Goal: Information Seeking & Learning: Learn about a topic

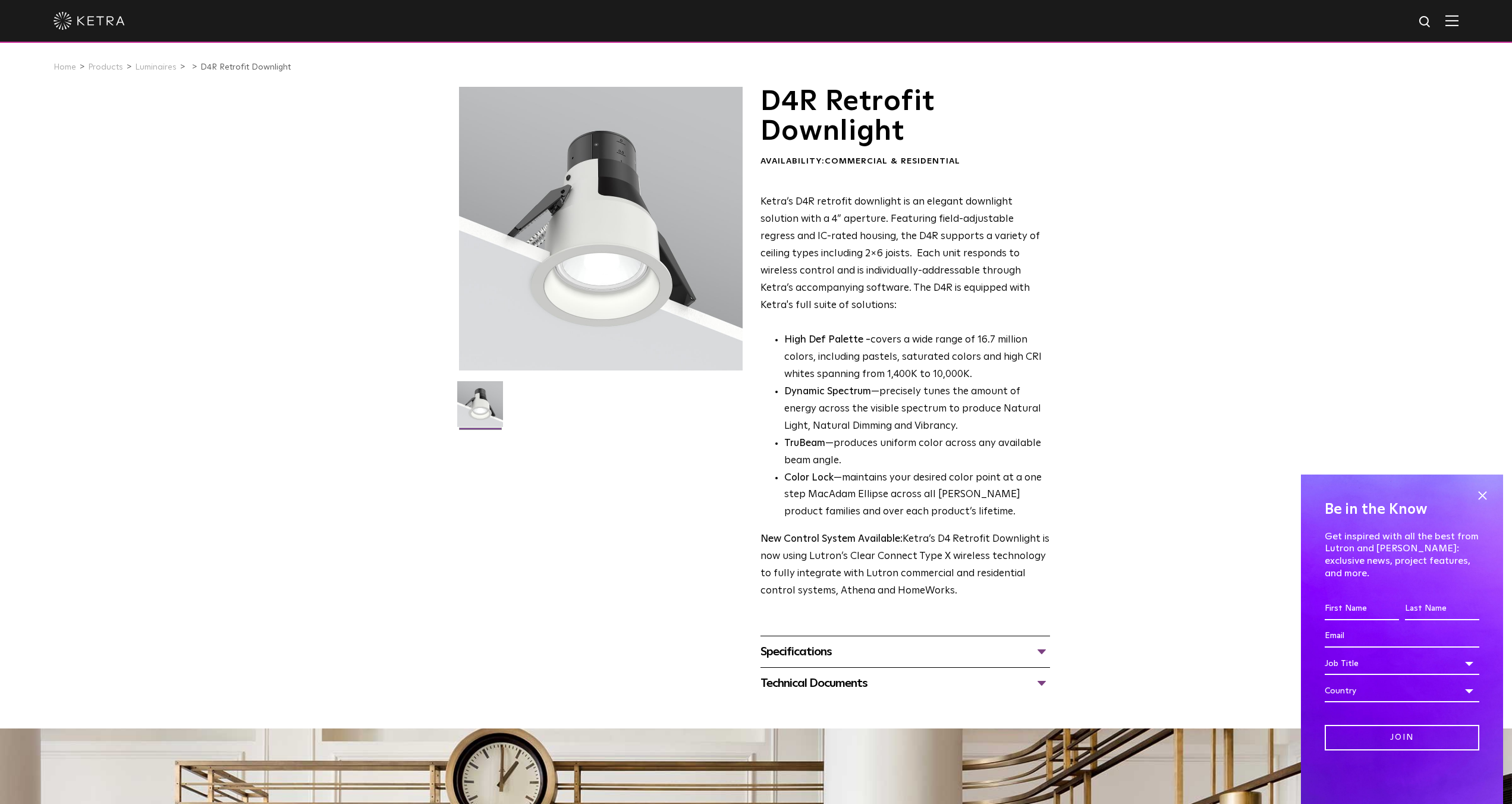
click at [1216, 260] on div "D4R Retrofit Downlight Availability: Commercial & Residential Ketra’s D4R retro…" at bounding box center [756, 393] width 1512 height 613
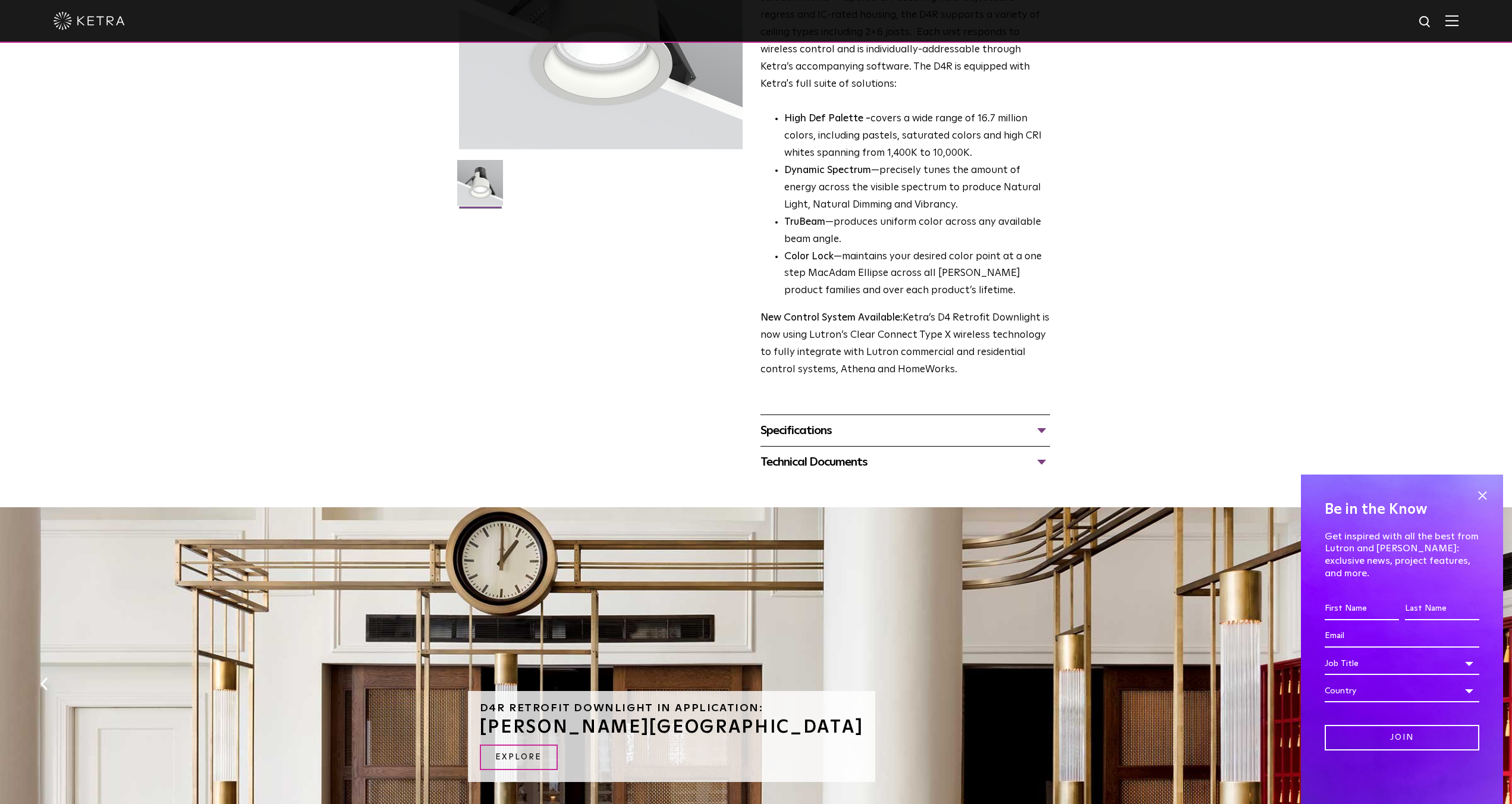
scroll to position [278, 0]
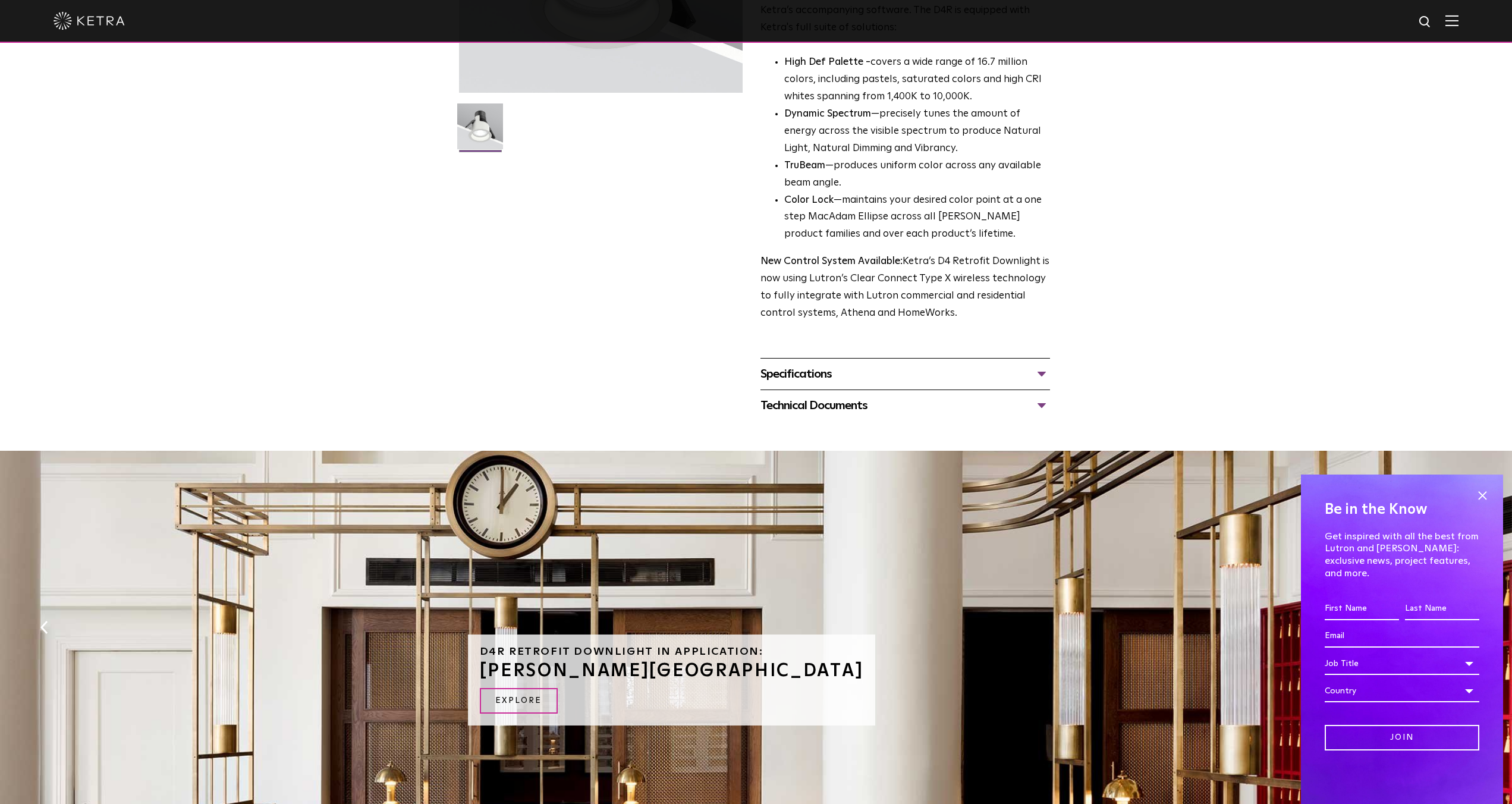
click at [1018, 375] on div "Specifications" at bounding box center [905, 374] width 290 height 19
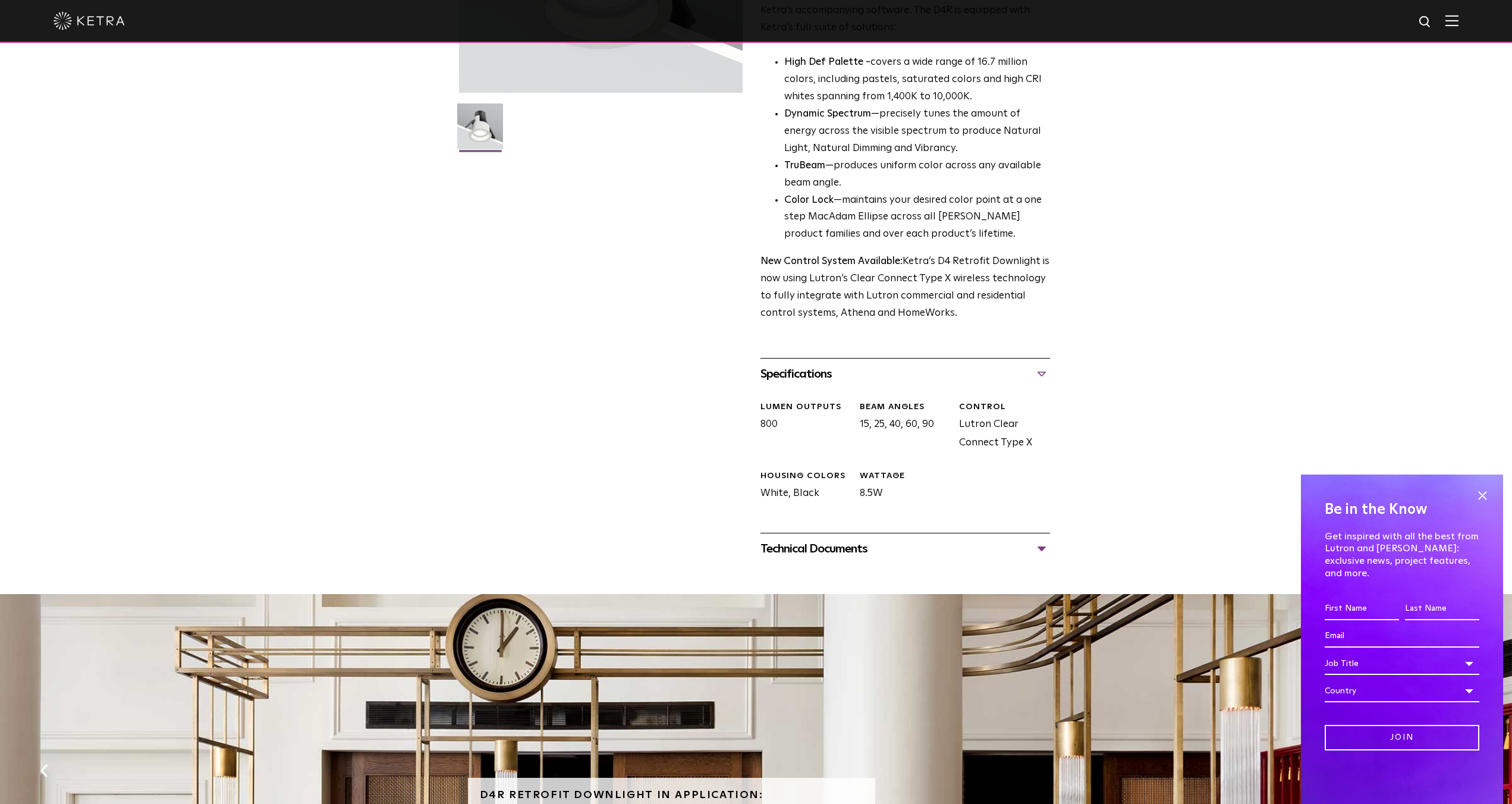
click at [1034, 542] on div "Technical Documents" at bounding box center [905, 549] width 290 height 19
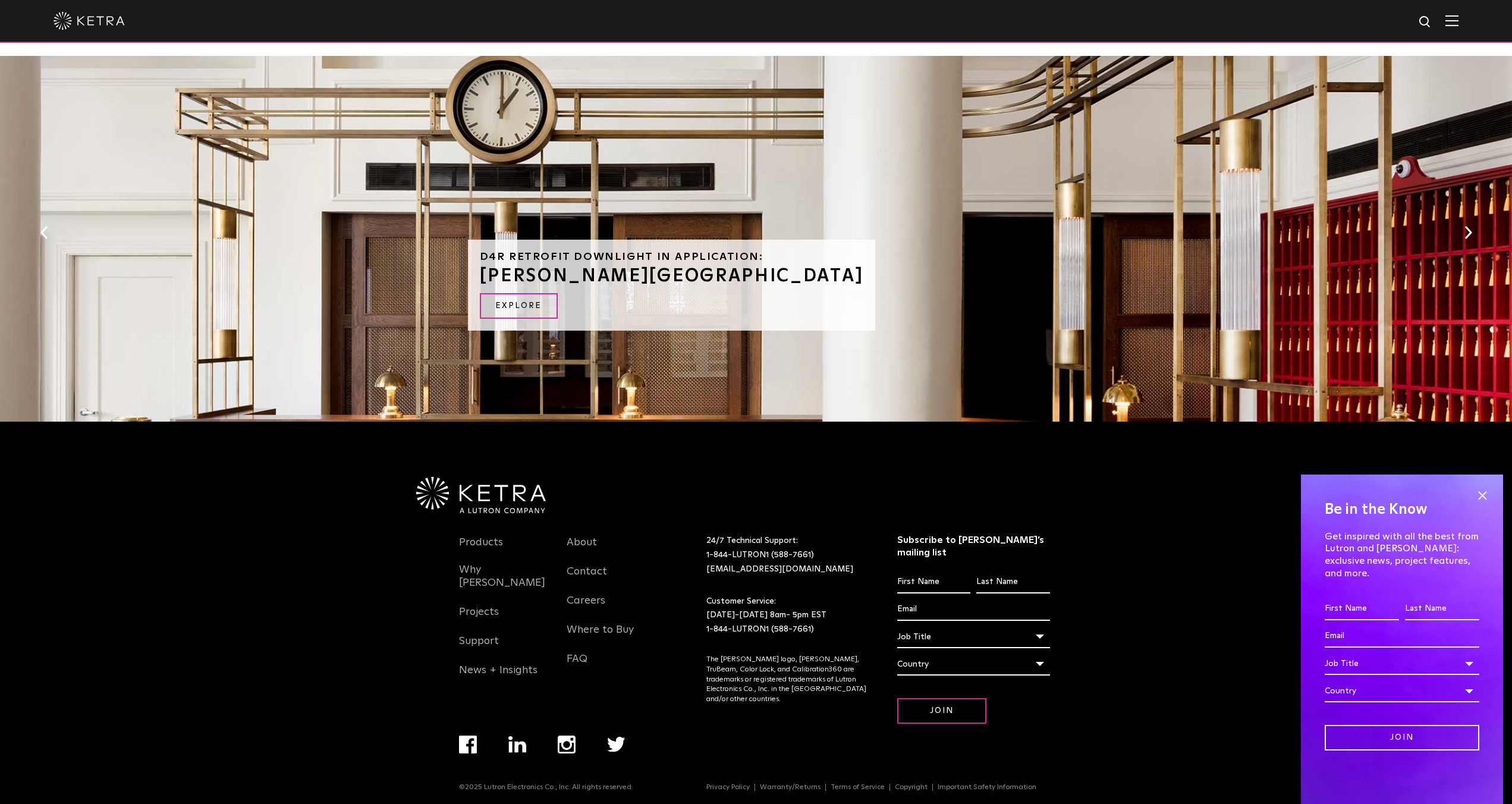
scroll to position [978, 0]
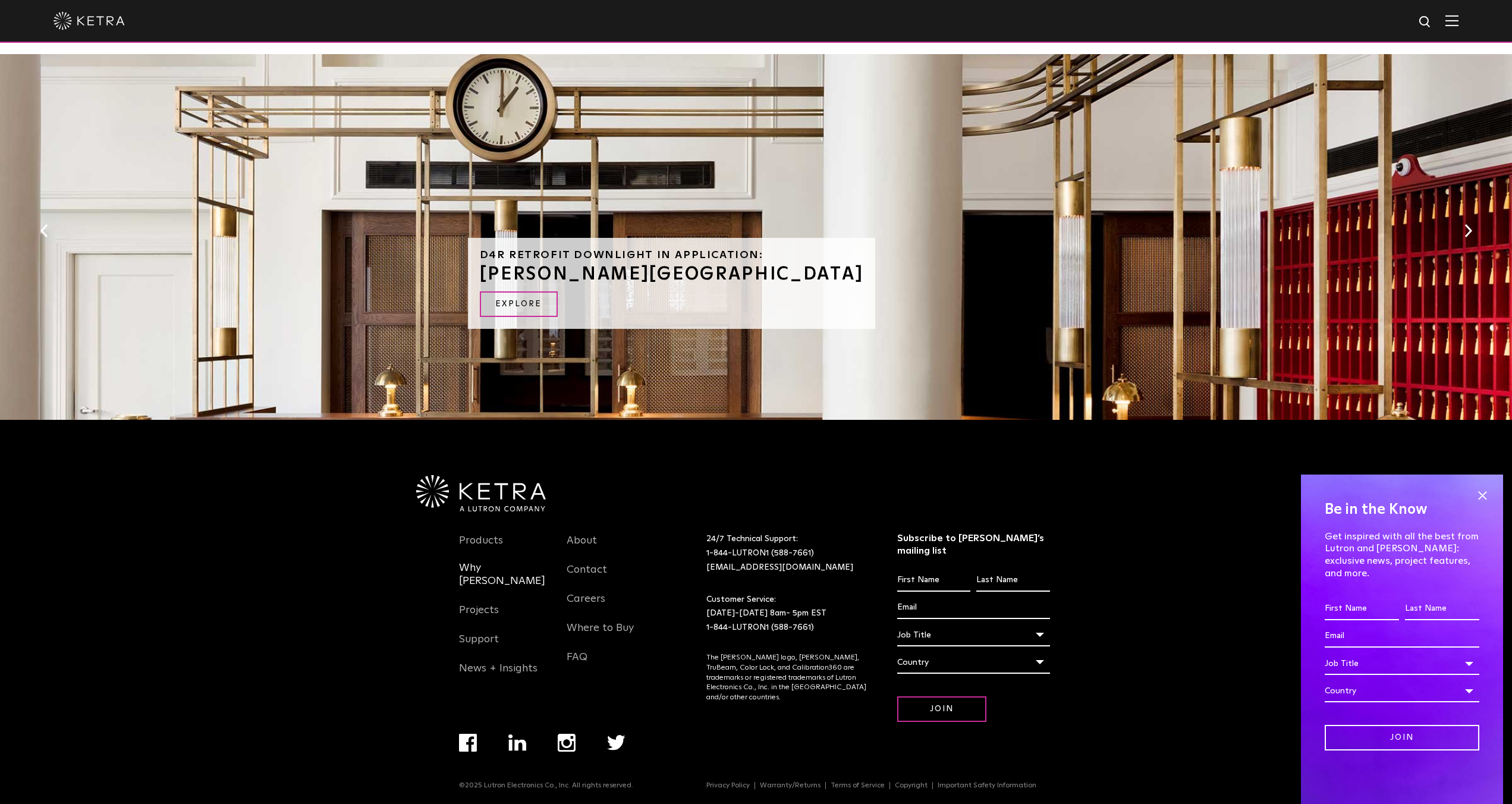
click at [488, 581] on link "Why [PERSON_NAME]" at bounding box center [504, 582] width 91 height 41
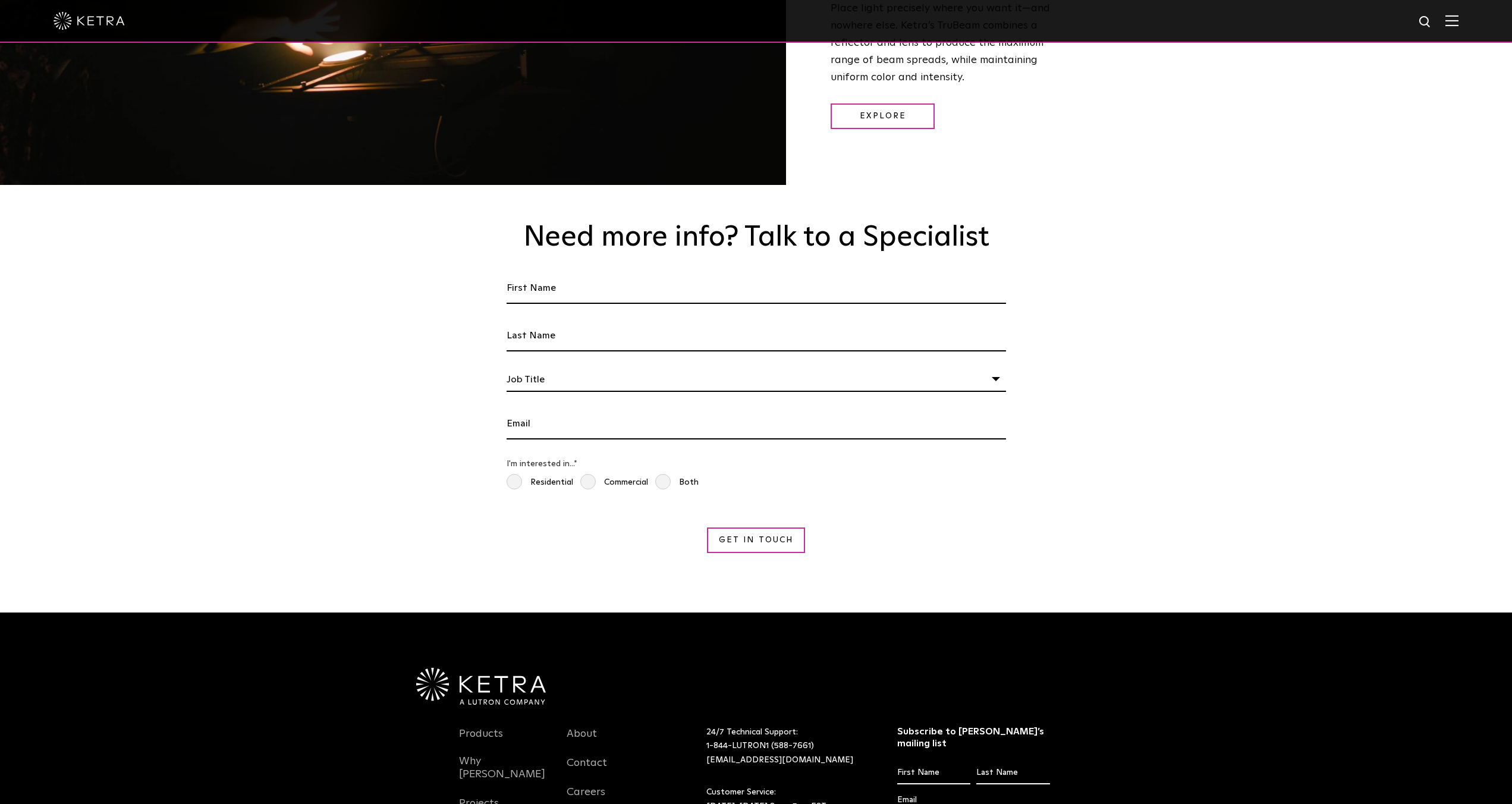
scroll to position [2082, 0]
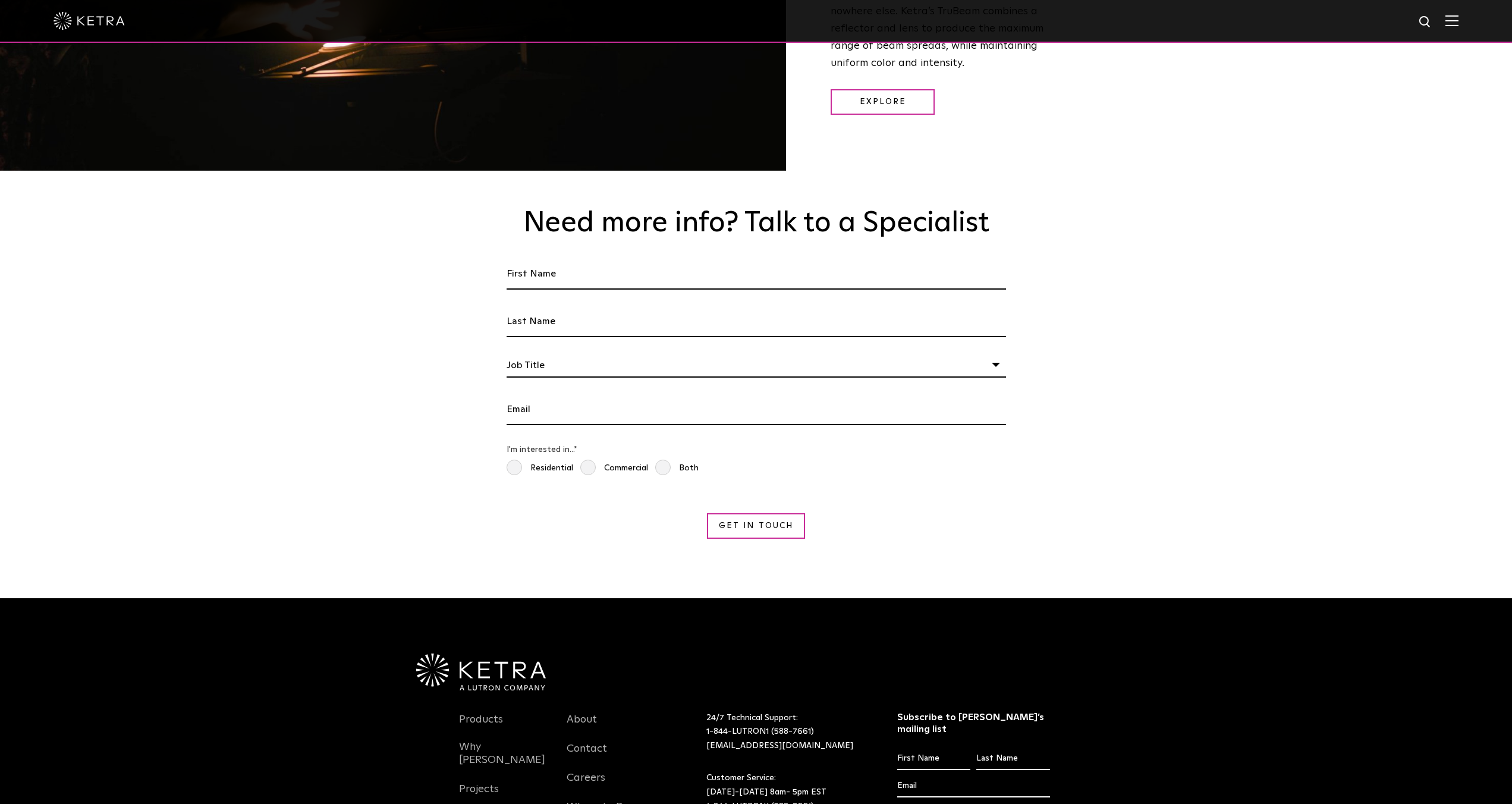
click at [694, 356] on div "Job Title" at bounding box center [756, 366] width 500 height 24
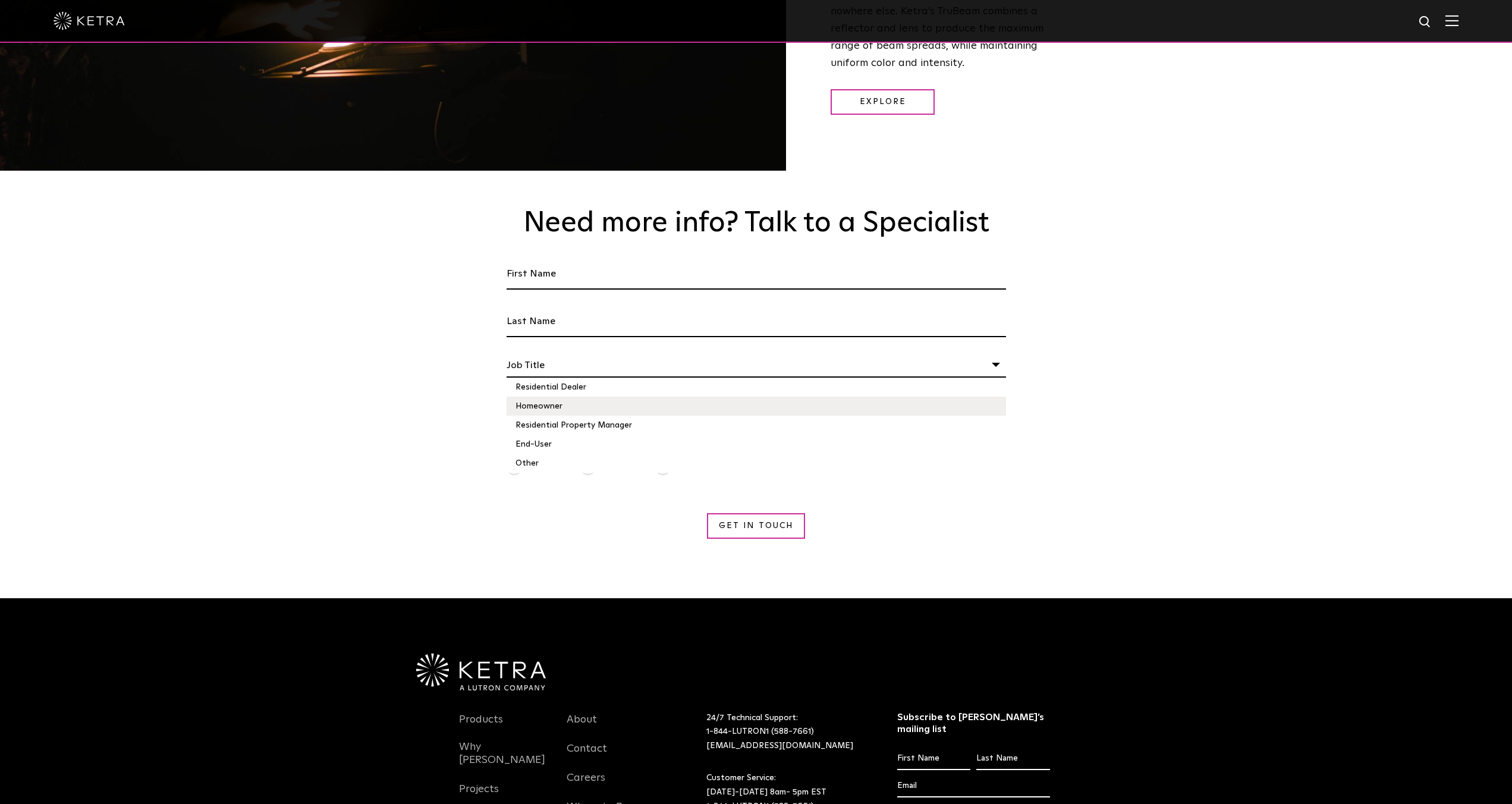
scroll to position [161, 0]
click at [696, 396] on li "Homeowner" at bounding box center [756, 406] width 500 height 19
select select "Homeowner"
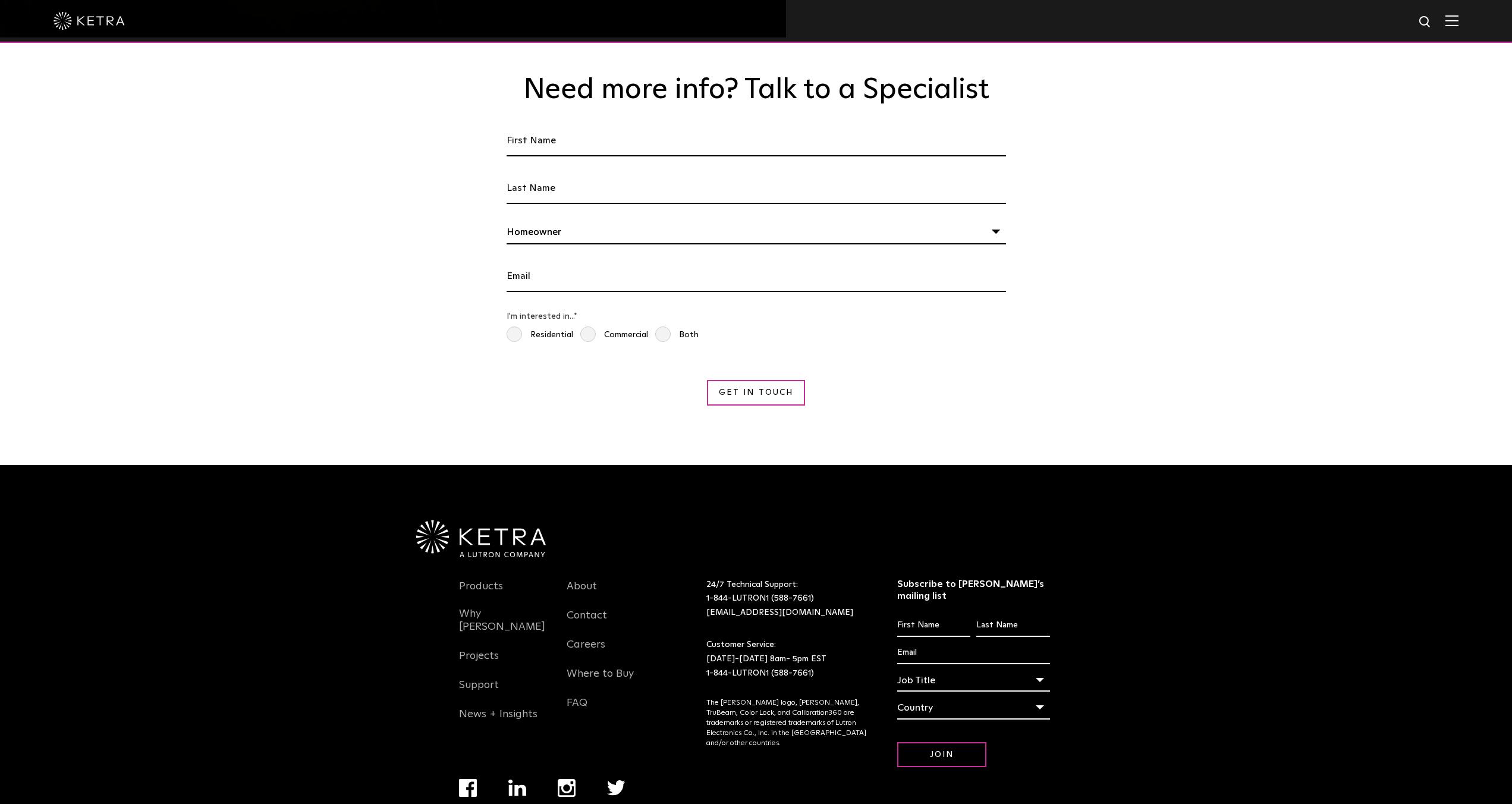
scroll to position [2244, 0]
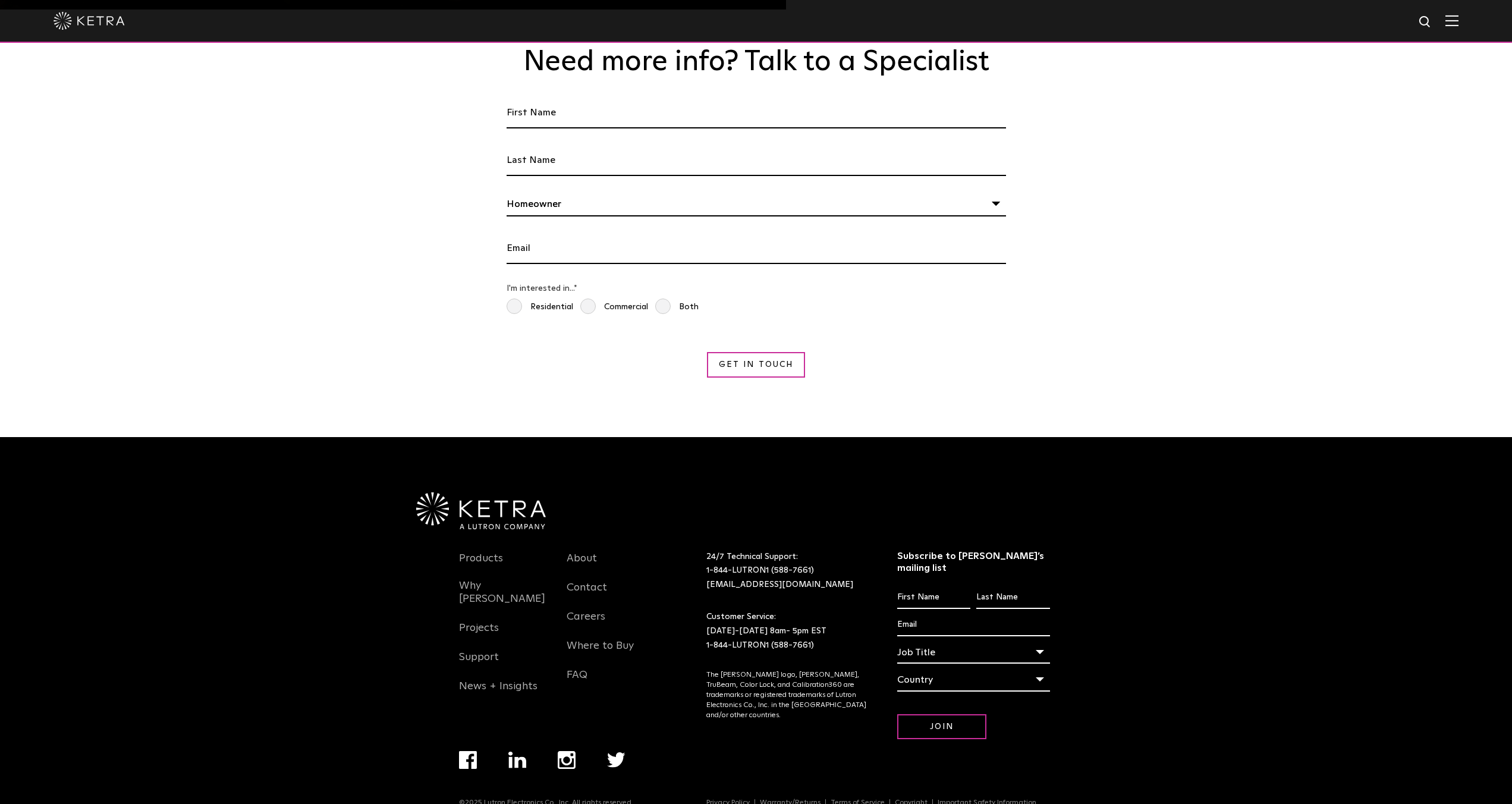
drag, startPoint x: 539, startPoint y: 344, endPoint x: 511, endPoint y: 338, distance: 28.6
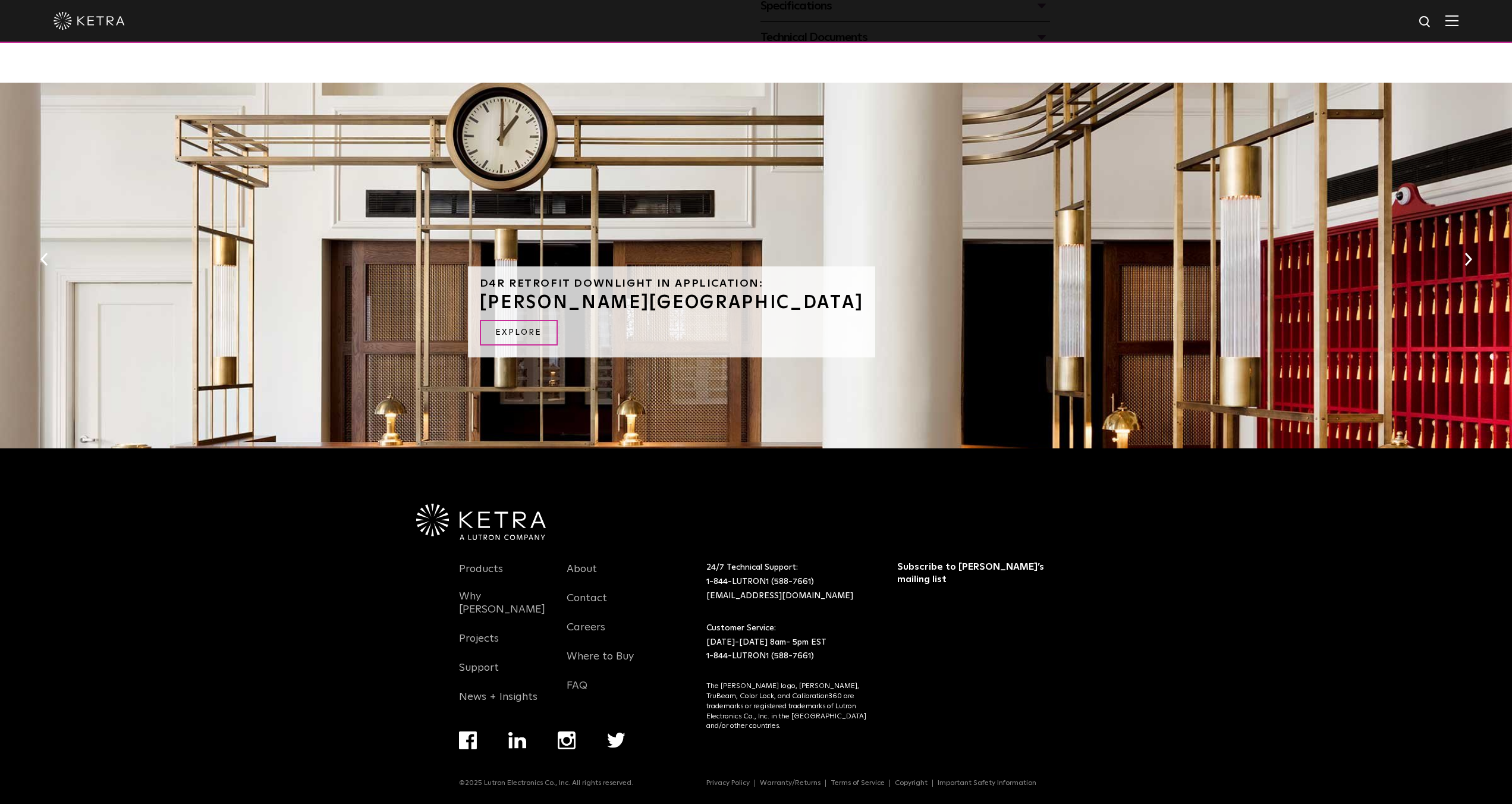
scroll to position [675, 0]
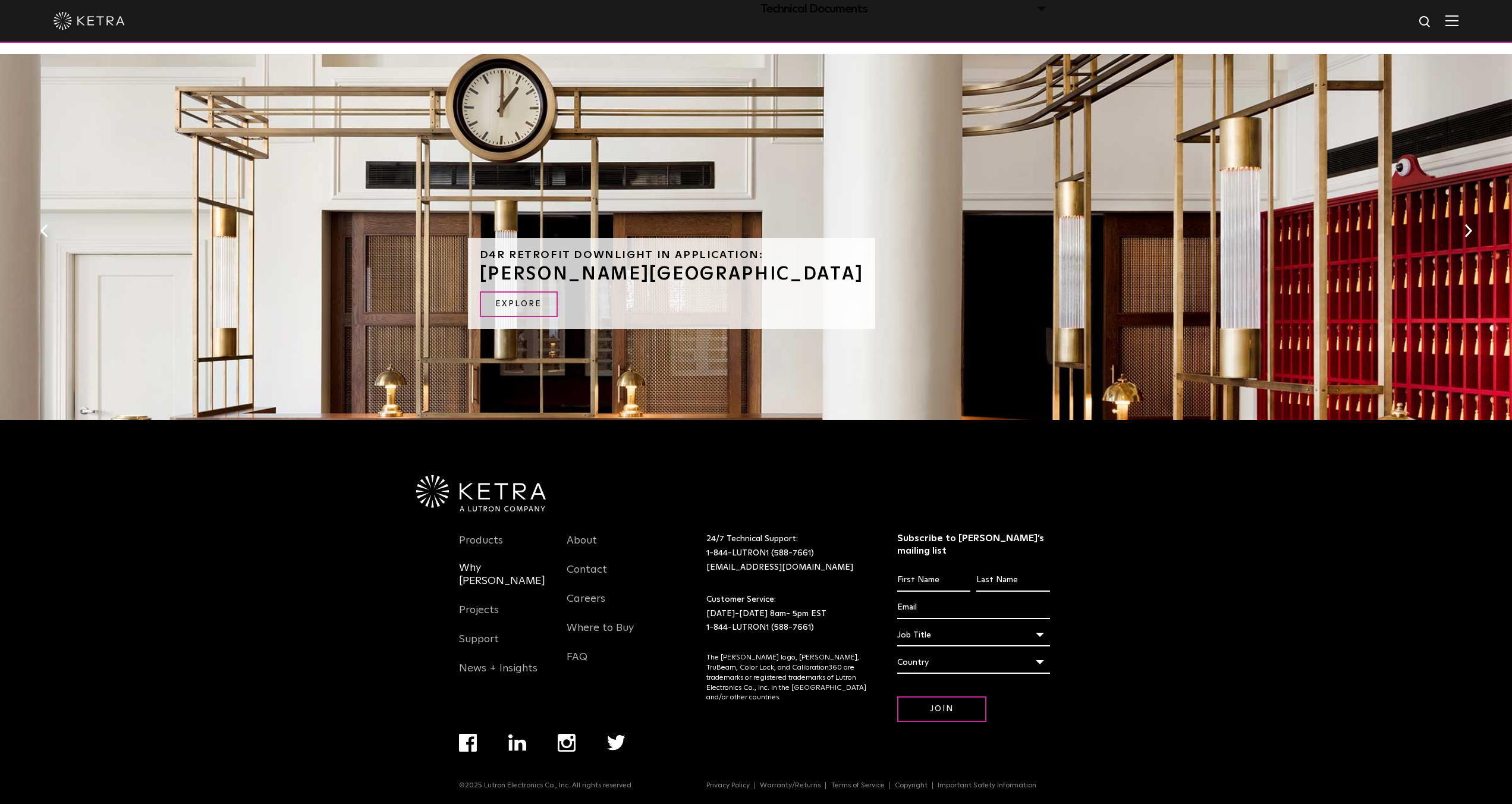
click at [490, 565] on link "Why [PERSON_NAME]" at bounding box center [504, 582] width 91 height 41
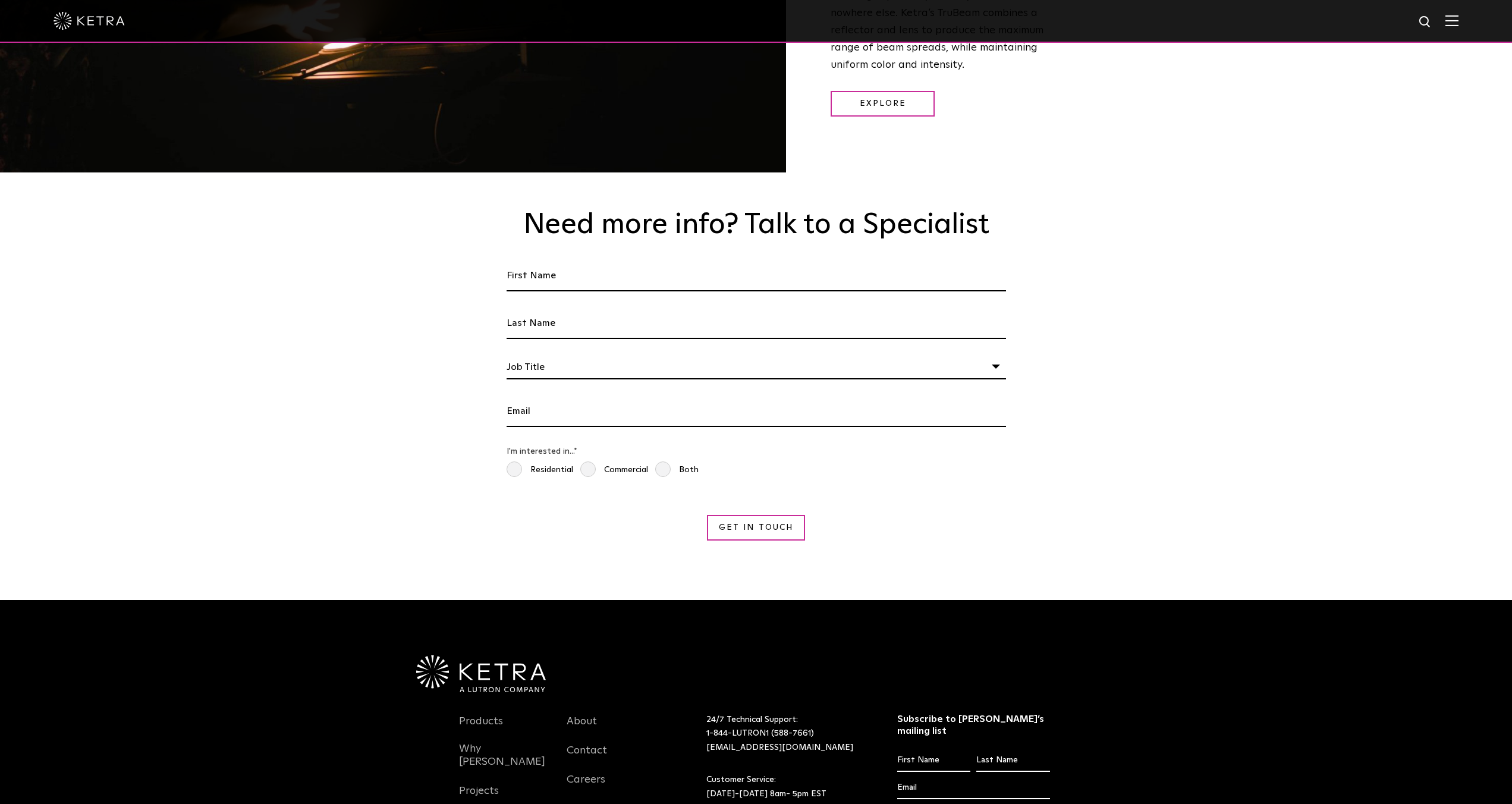
scroll to position [2082, 0]
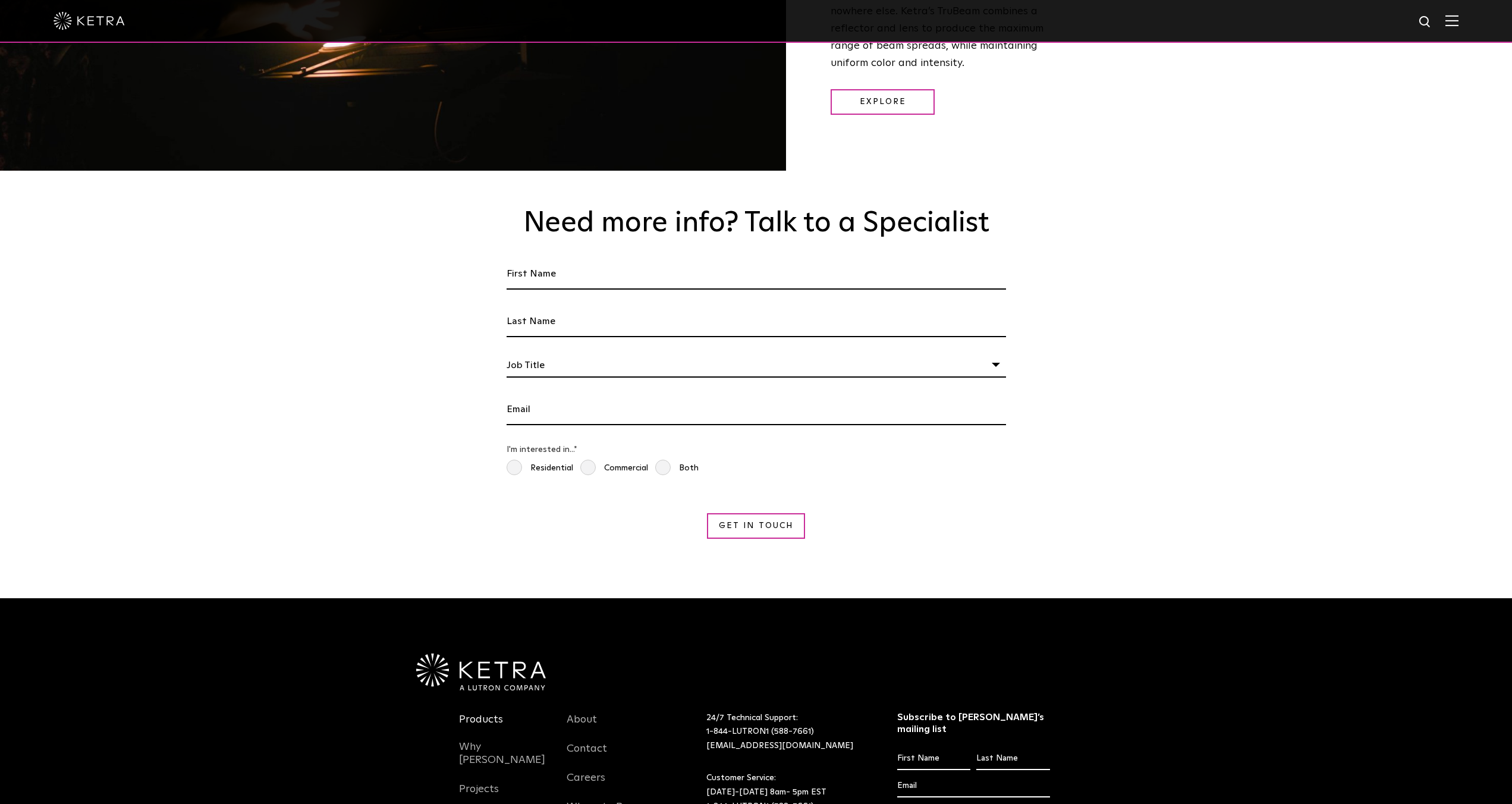
click at [472, 713] on link "Products" at bounding box center [481, 727] width 44 height 28
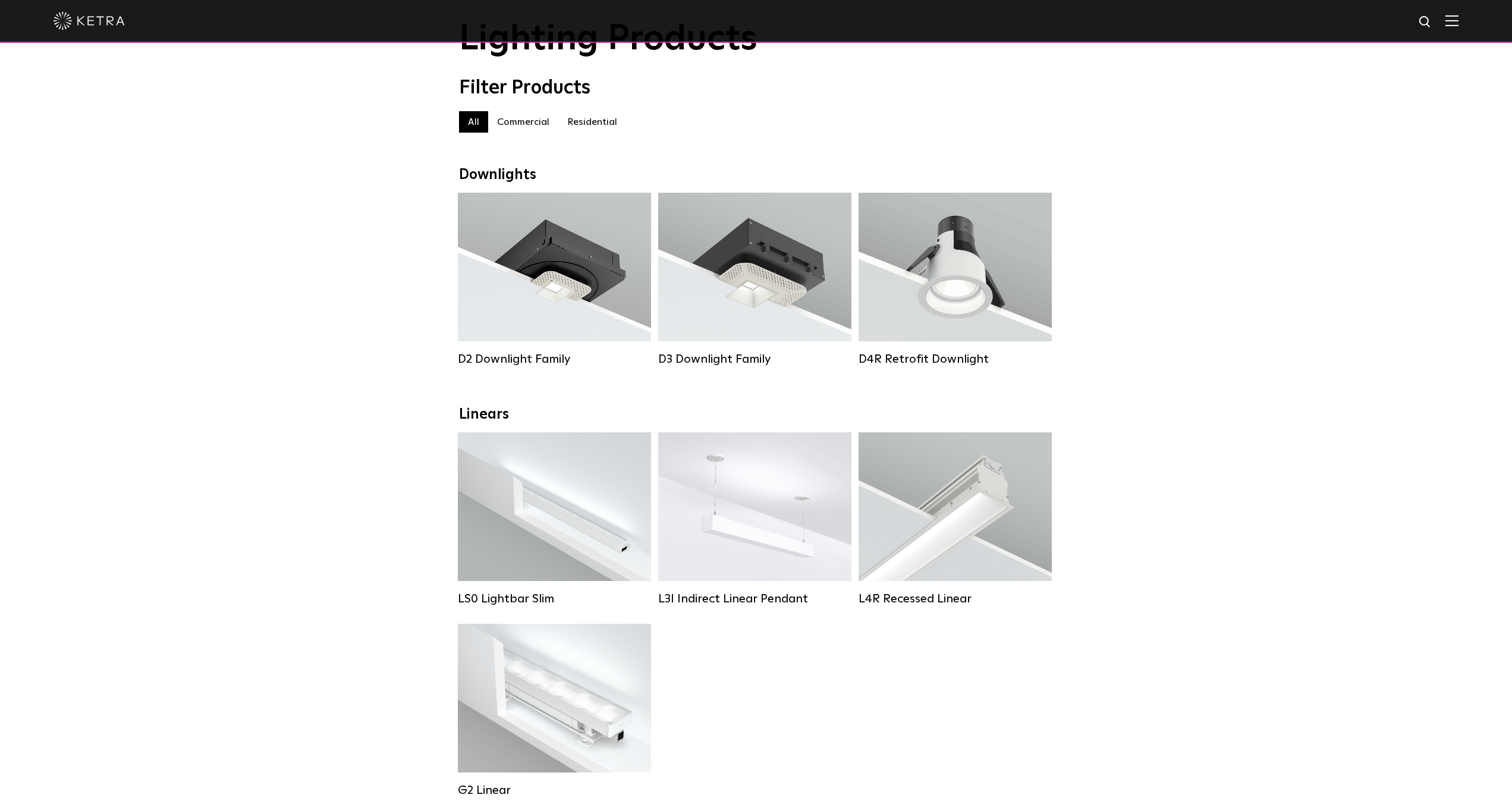
scroll to position [278, 0]
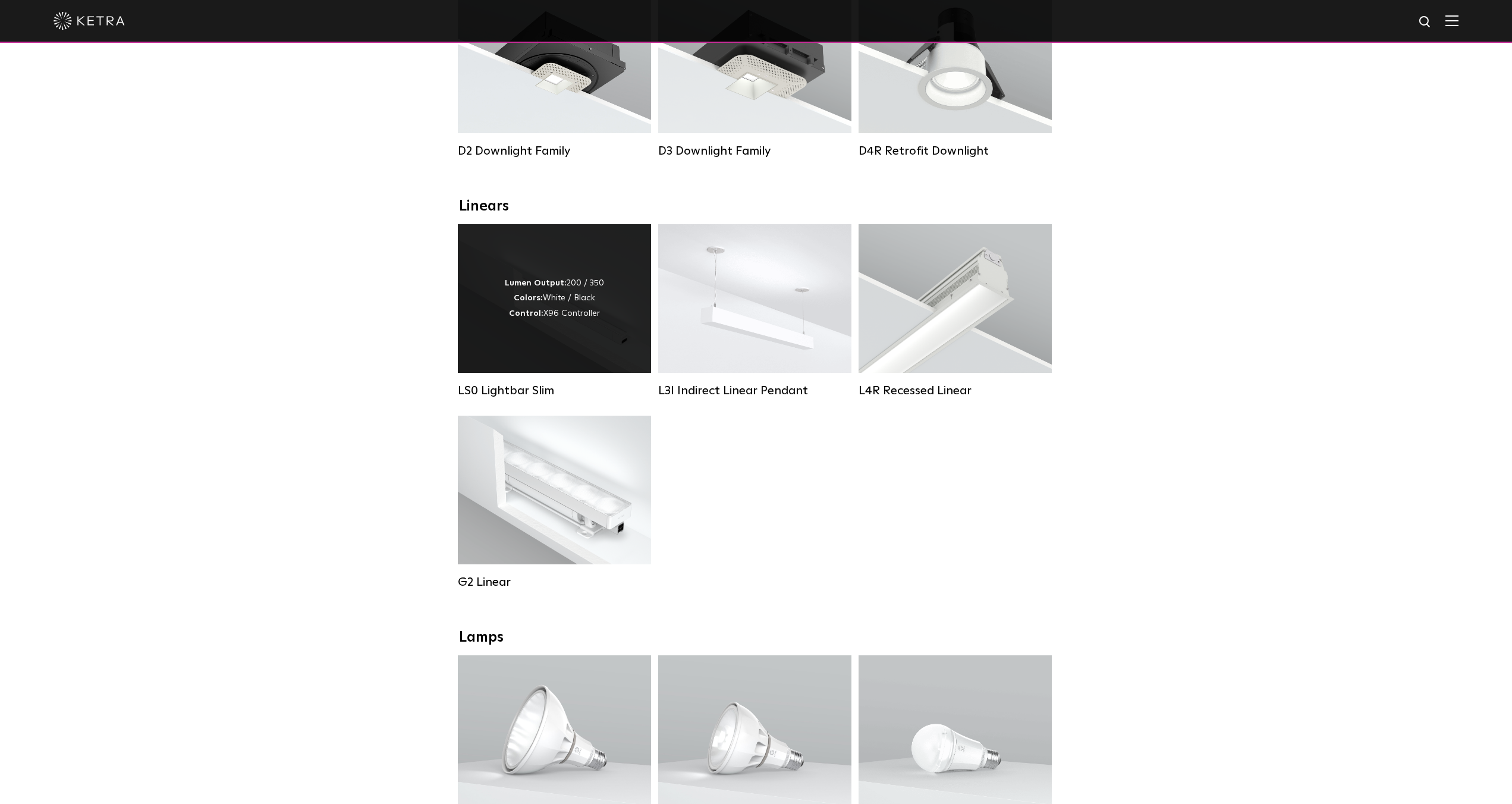
click at [603, 349] on div "Lumen Output: 200 / 350 Colors: White / Black Control: X96 Controller" at bounding box center [554, 298] width 193 height 149
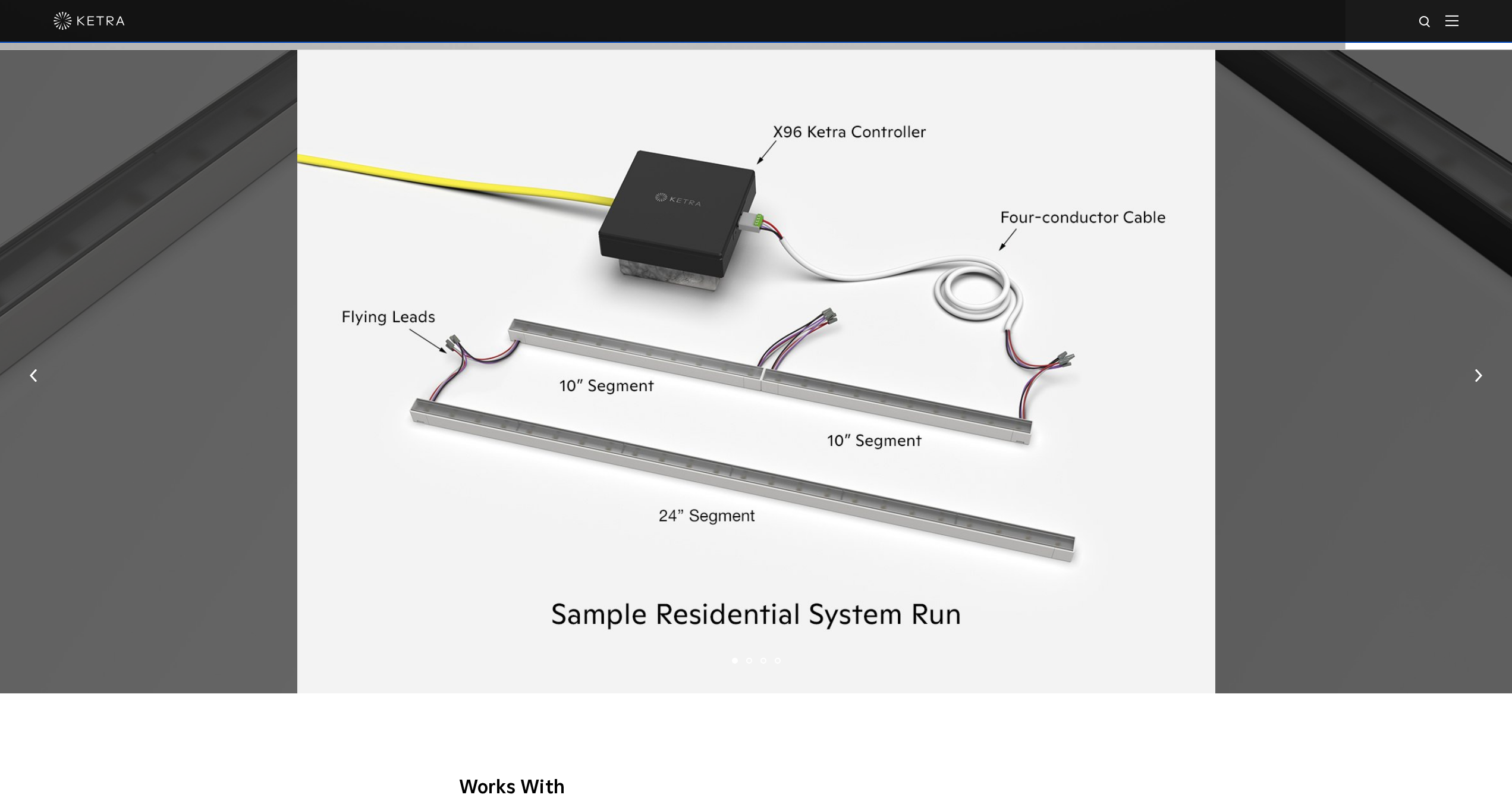
scroll to position [2082, 0]
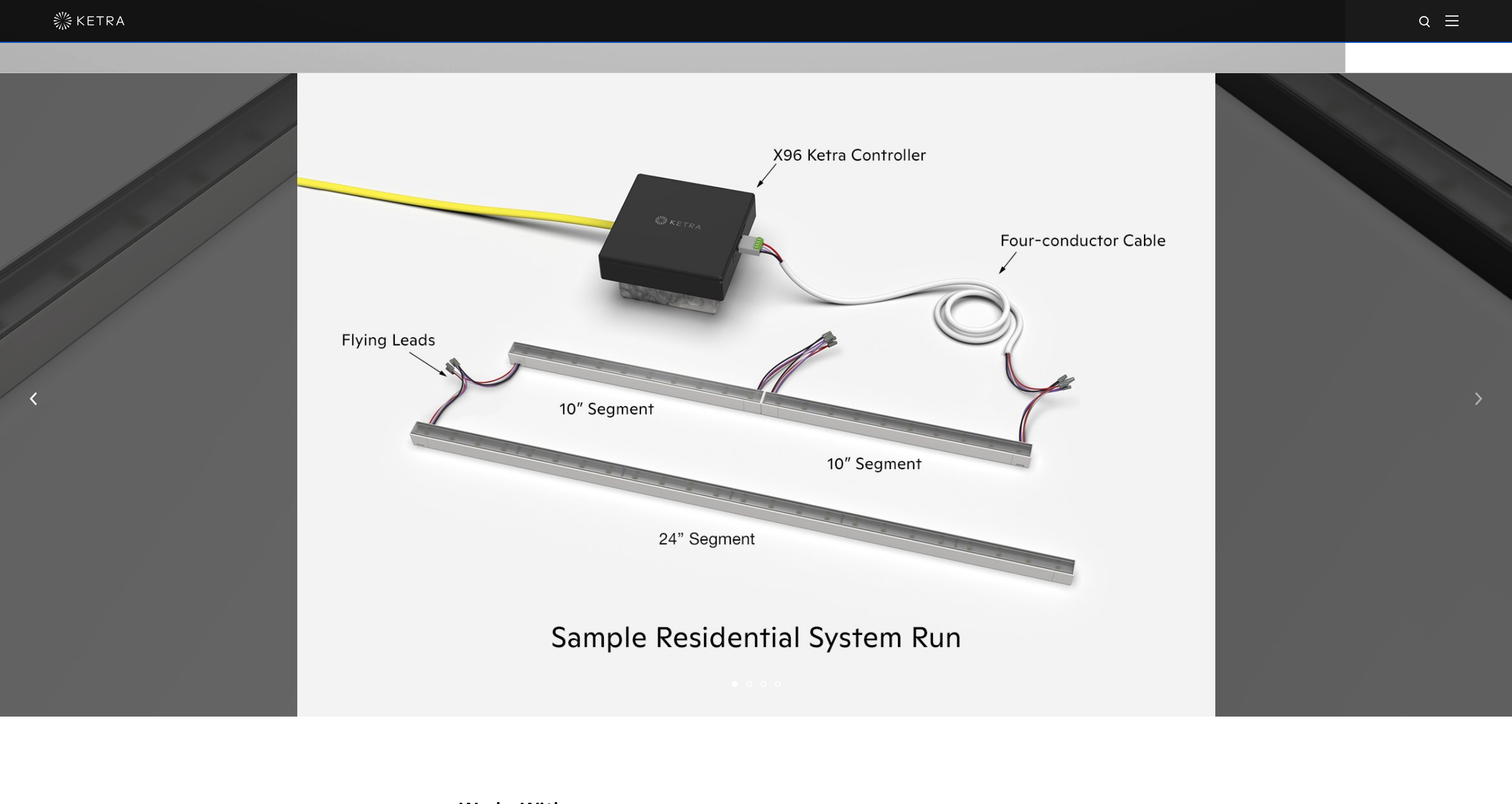
click at [1474, 400] on button "button" at bounding box center [1479, 397] width 26 height 41
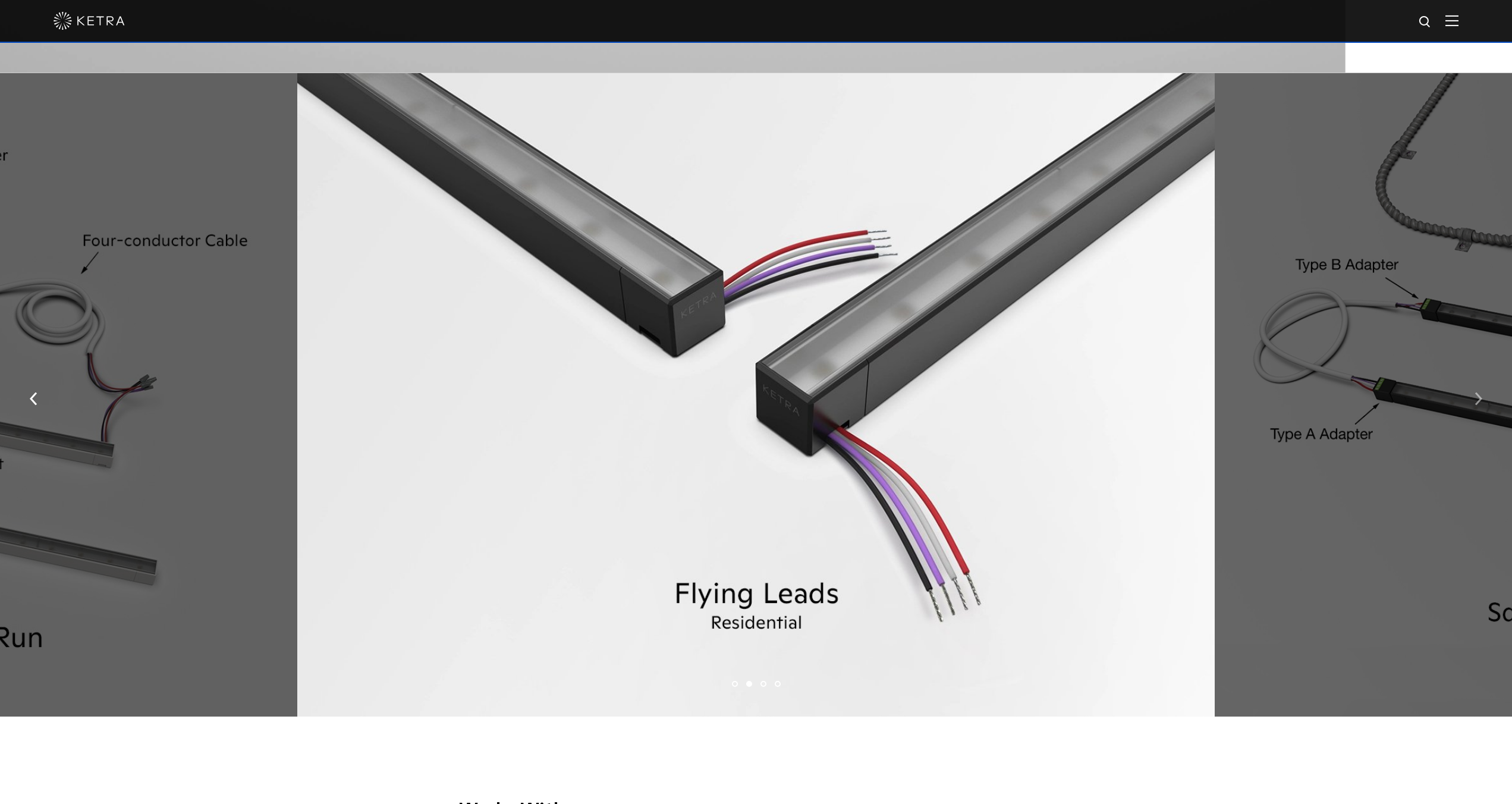
click at [1477, 396] on img "button" at bounding box center [1479, 398] width 7 height 13
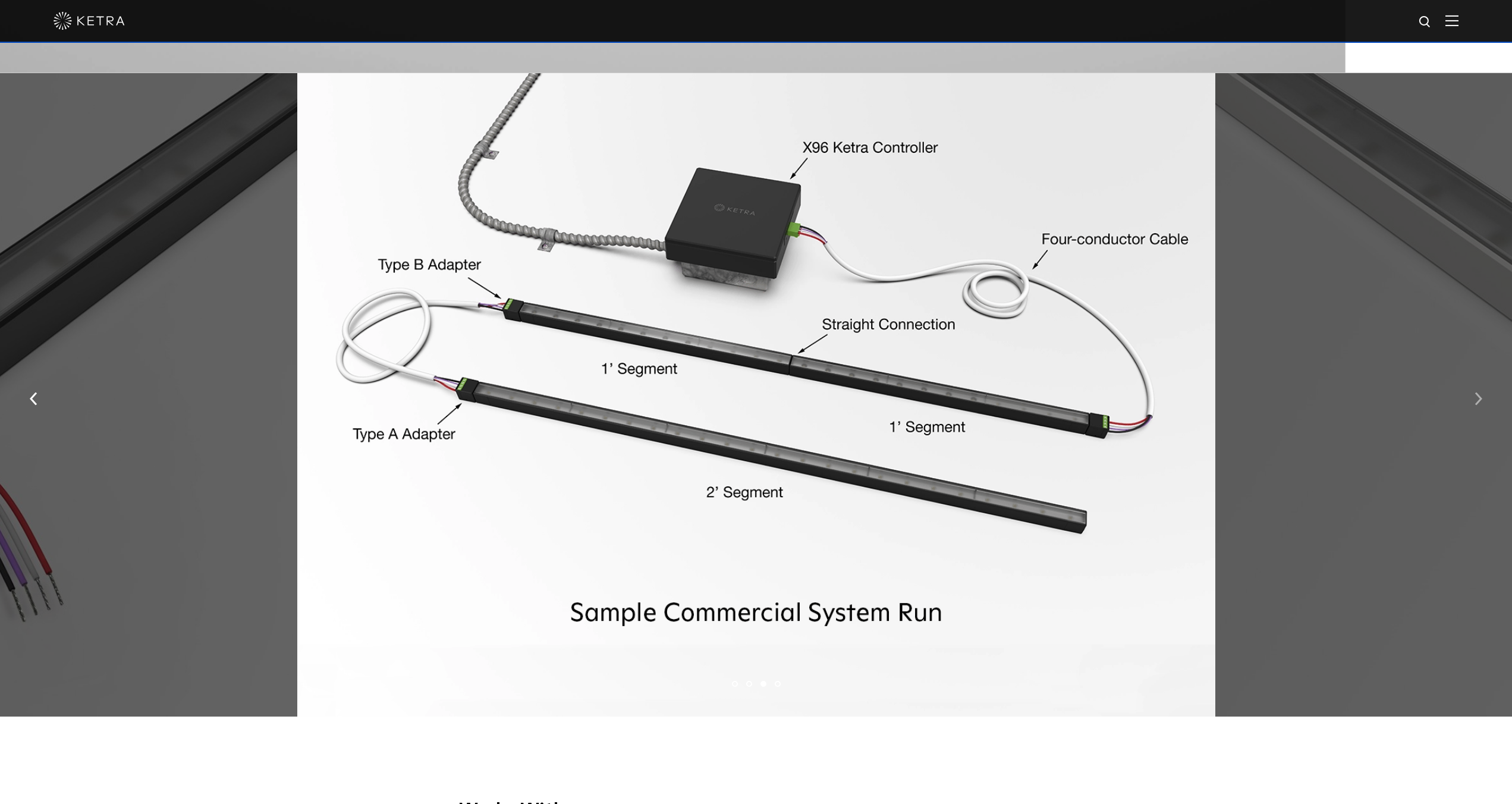
click at [1477, 396] on img "button" at bounding box center [1479, 398] width 7 height 13
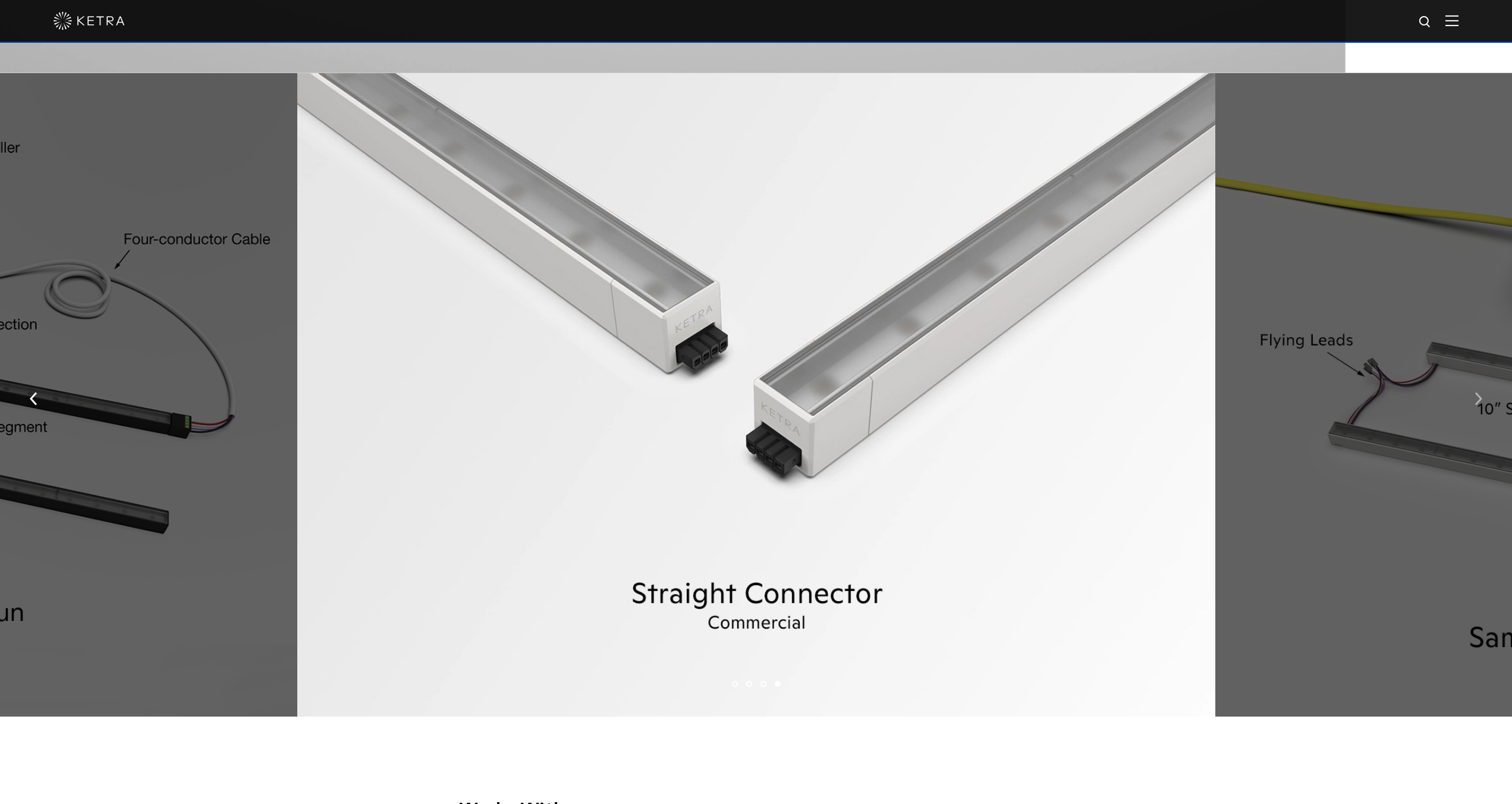
click at [1478, 396] on button "button" at bounding box center [1479, 397] width 26 height 41
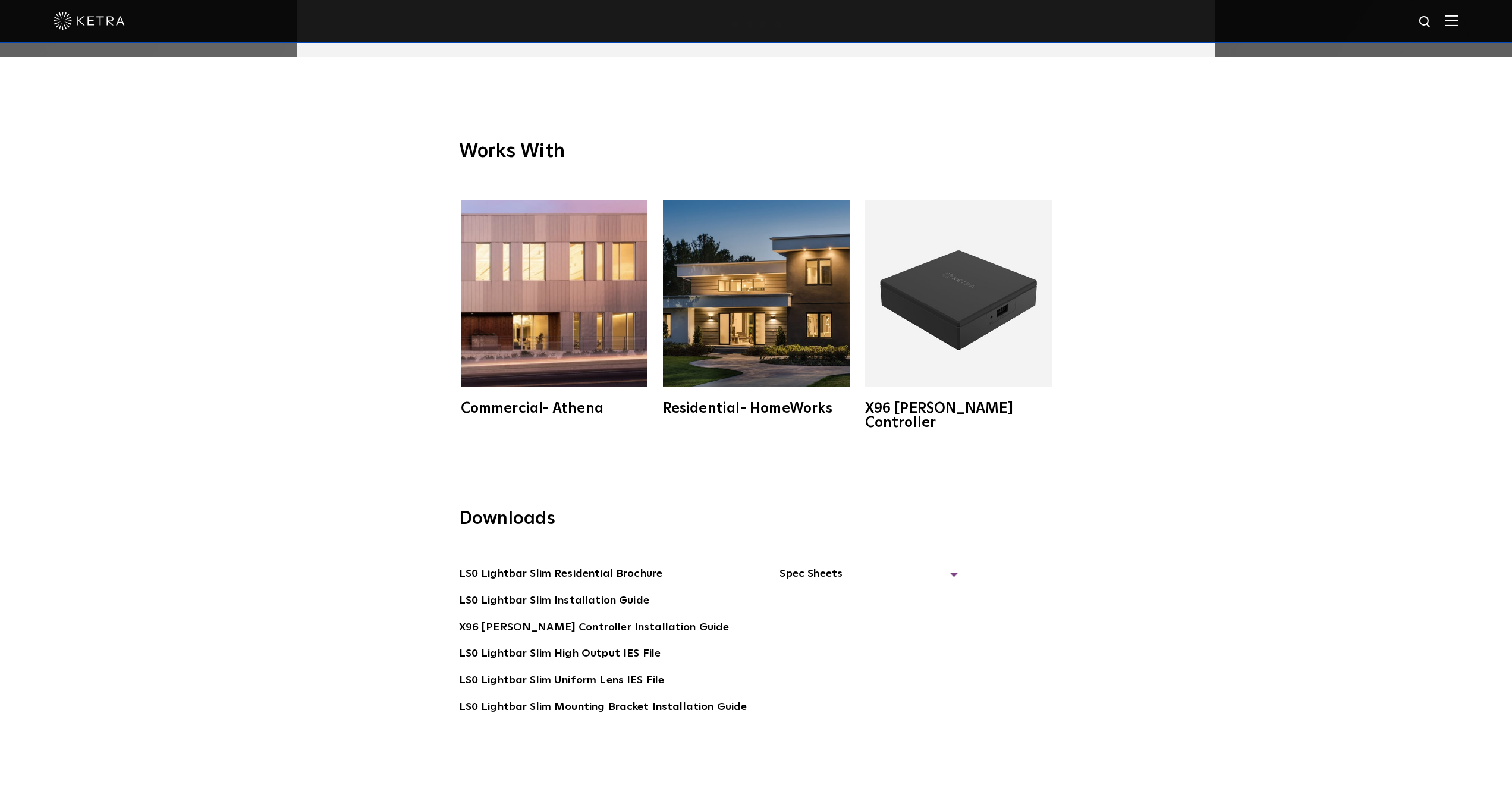
scroll to position [2777, 0]
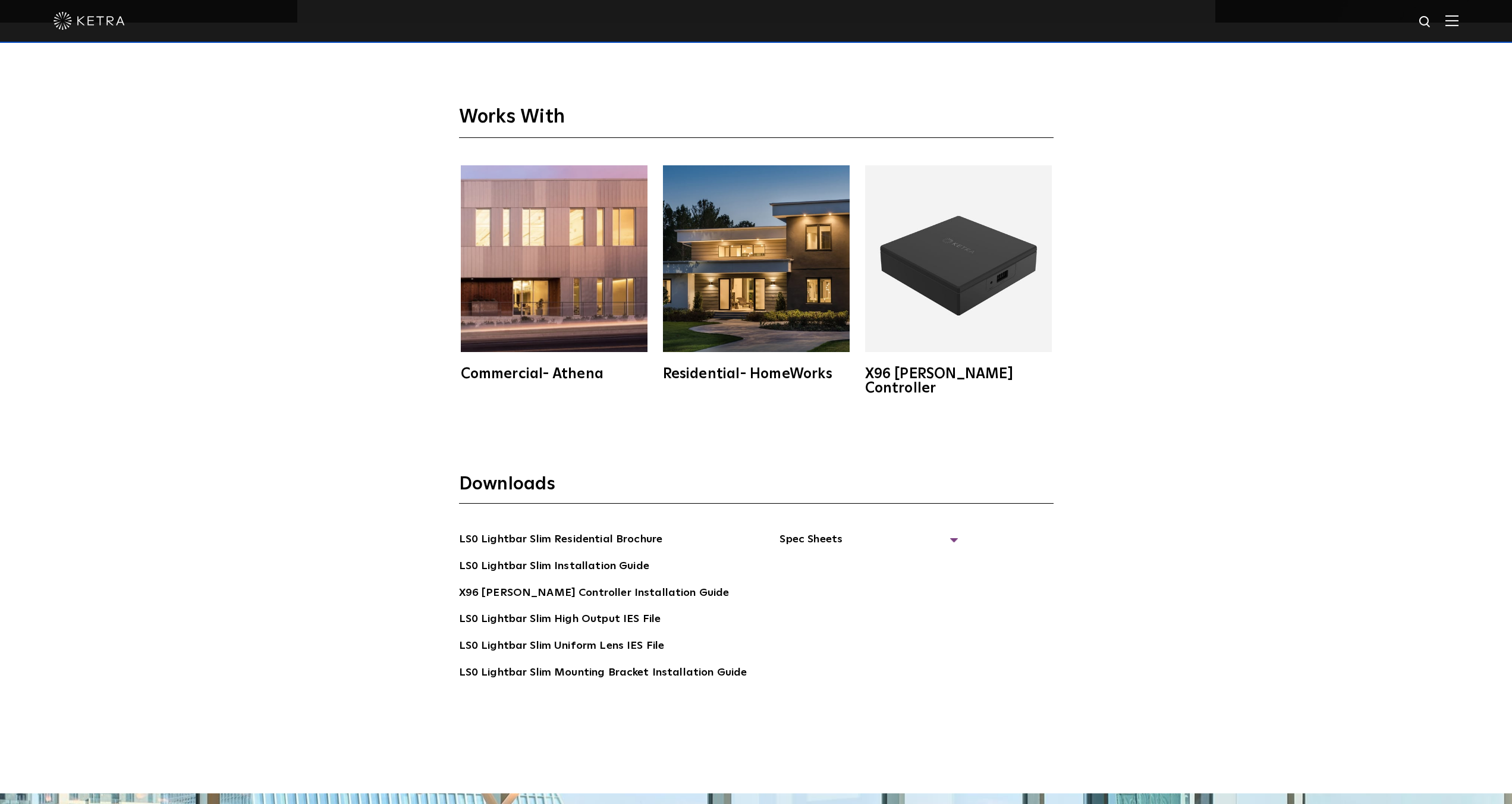
click at [1190, 510] on div "Downloads LS0 Lightbar Slim Residential Brochure LS0 Lightbar Slim Installation…" at bounding box center [756, 614] width 1512 height 359
